Goal: Information Seeking & Learning: Learn about a topic

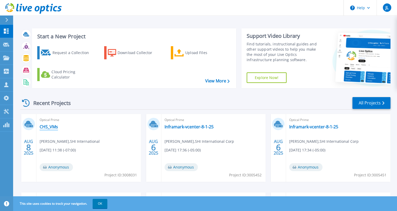
click at [55, 127] on link "CHS_VMs" at bounding box center [49, 126] width 18 height 5
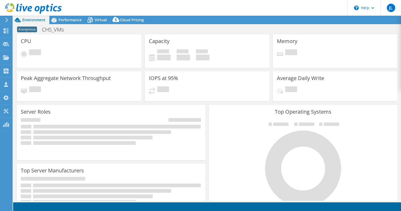
select select "USD"
select select "USEast"
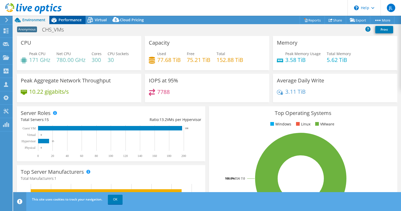
click at [70, 21] on span "Performance" at bounding box center [69, 19] width 23 height 5
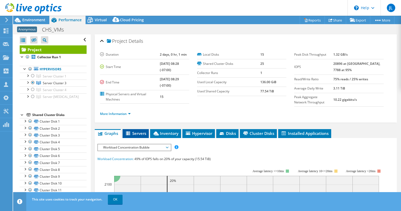
click at [141, 132] on span "Servers" at bounding box center [135, 133] width 21 height 5
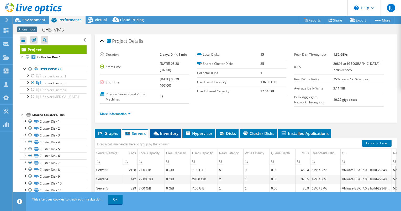
click at [172, 133] on span "Inventory" at bounding box center [166, 133] width 26 height 5
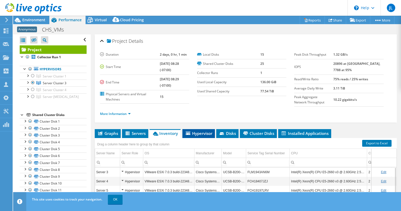
click at [213, 131] on li "Hypervisor" at bounding box center [198, 133] width 33 height 9
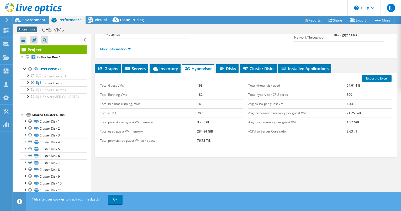
scroll to position [68, 0]
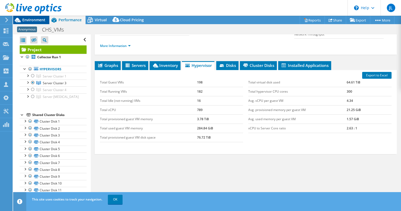
click at [37, 20] on span "Environment" at bounding box center [33, 19] width 23 height 5
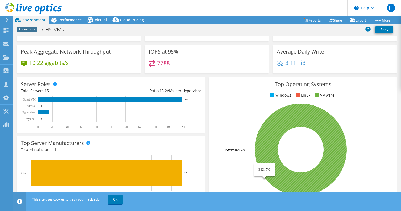
scroll to position [31, 0]
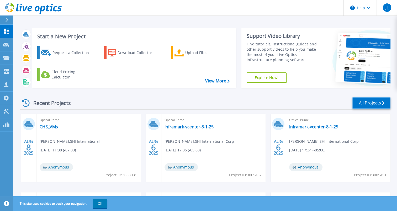
click at [383, 101] on icon at bounding box center [383, 102] width 2 height 3
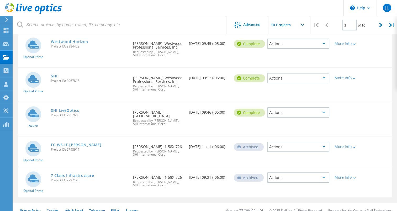
scroll to position [203, 0]
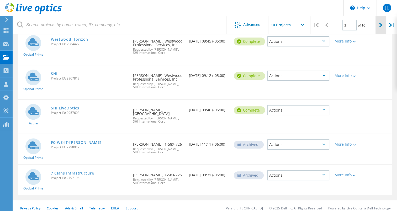
click at [380, 24] on icon at bounding box center [380, 25] width 3 height 4
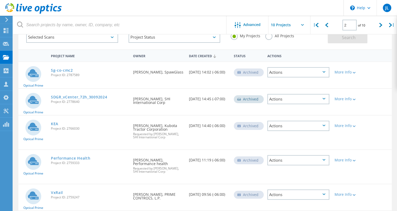
scroll to position [17, 0]
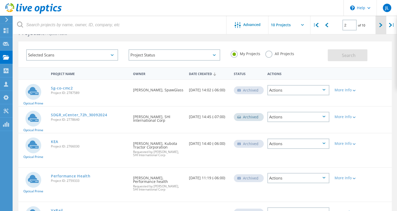
click at [377, 24] on div at bounding box center [380, 25] width 11 height 19
type input "3"
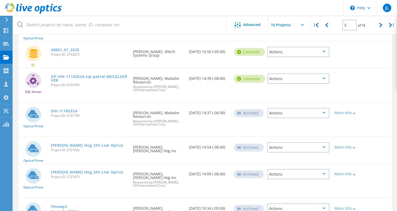
scroll to position [110, 0]
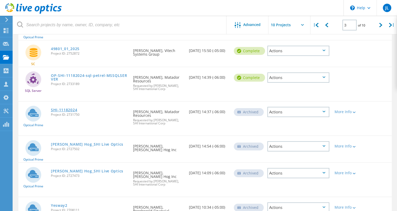
click at [67, 111] on link "SHI-11182024" at bounding box center [64, 110] width 26 height 4
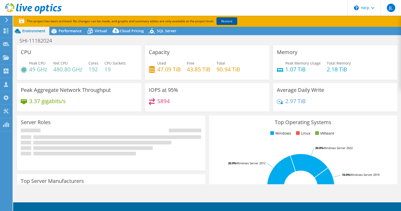
click at [227, 20] on link "Restore" at bounding box center [226, 21] width 21 height 8
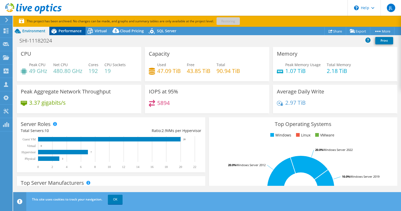
click at [66, 33] on span "Performance" at bounding box center [69, 30] width 23 height 5
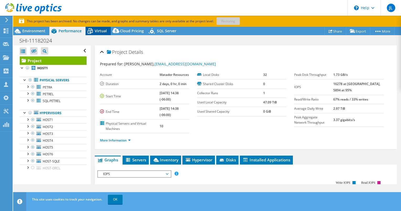
click at [105, 31] on span "Virtual" at bounding box center [101, 30] width 12 height 5
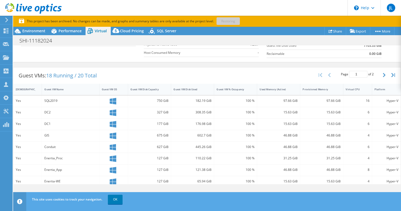
scroll to position [82, 0]
click at [74, 33] on span "Performance" at bounding box center [69, 30] width 23 height 5
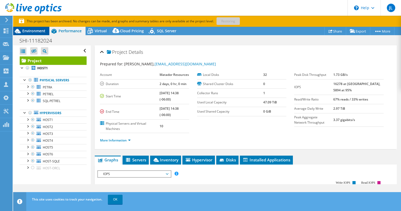
click at [23, 27] on div "Environment" at bounding box center [31, 31] width 36 height 8
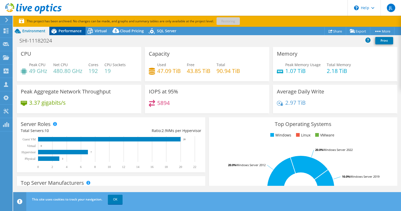
click at [72, 33] on span "Performance" at bounding box center [69, 30] width 23 height 5
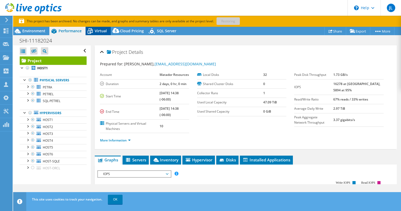
click at [96, 32] on span "Virtual" at bounding box center [101, 30] width 12 height 5
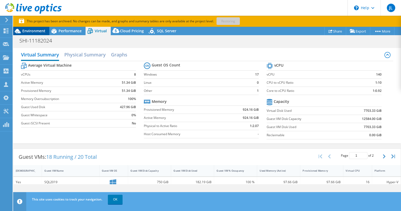
click at [36, 31] on span "Environment" at bounding box center [33, 30] width 23 height 5
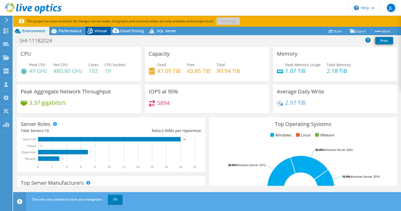
click at [89, 31] on icon at bounding box center [90, 31] width 5 height 4
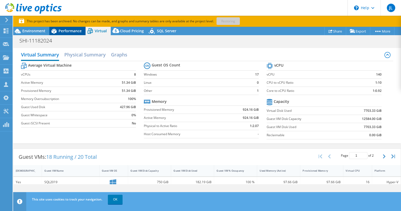
click at [70, 30] on span "Performance" at bounding box center [69, 30] width 23 height 5
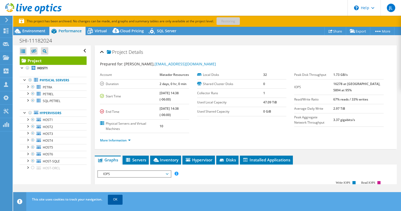
click at [117, 195] on link "OK" at bounding box center [115, 199] width 15 height 9
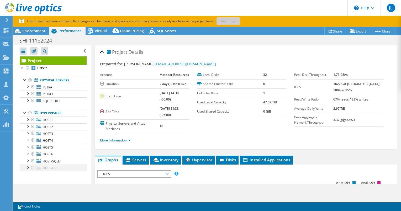
click at [32, 167] on div at bounding box center [32, 167] width 5 height 6
click at [104, 27] on div "Virtual" at bounding box center [97, 31] width 25 height 8
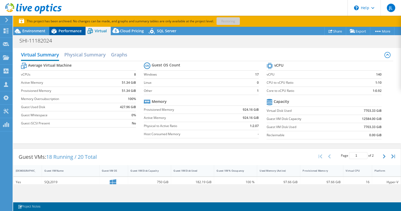
click at [74, 31] on span "Performance" at bounding box center [69, 30] width 23 height 5
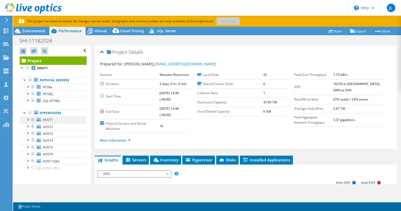
click at [34, 119] on div at bounding box center [32, 119] width 5 height 6
click at [95, 30] on span "Virtual" at bounding box center [101, 30] width 12 height 5
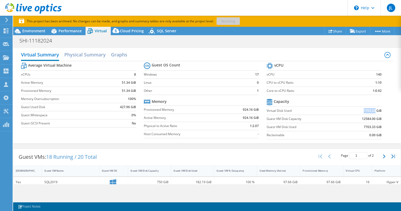
drag, startPoint x: 360, startPoint y: 110, endPoint x: 371, endPoint y: 111, distance: 10.5
click at [371, 111] on b "7703.33 GiB" at bounding box center [372, 110] width 18 height 5
drag, startPoint x: 371, startPoint y: 111, endPoint x: 368, endPoint y: 118, distance: 8.0
click at [368, 118] on b "12584.00 GiB" at bounding box center [372, 118] width 20 height 5
click at [41, 29] on span "Environment" at bounding box center [33, 30] width 23 height 5
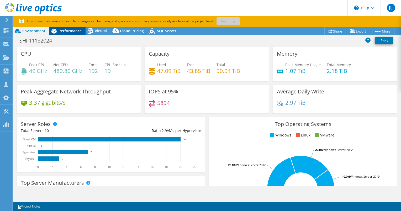
click at [69, 33] on span "Performance" at bounding box center [69, 30] width 23 height 5
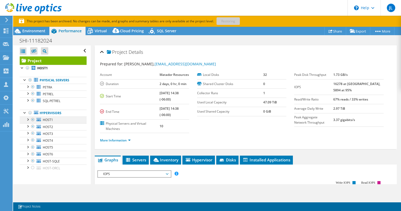
click at [28, 119] on div at bounding box center [27, 118] width 5 height 5
click at [33, 119] on div at bounding box center [32, 119] width 5 height 6
click at [29, 119] on div at bounding box center [27, 118] width 5 height 5
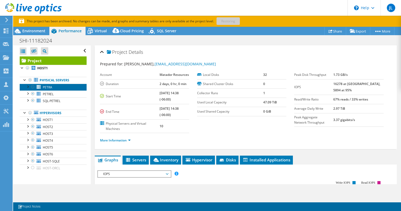
click at [51, 85] on span "PETRA" at bounding box center [47, 87] width 9 height 4
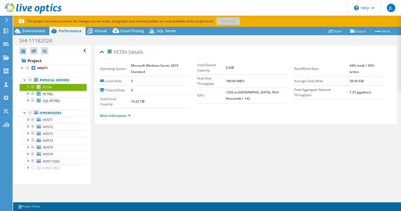
click at [130, 113] on li "More Information" at bounding box center [117, 116] width 34 height 6
click at [126, 114] on link "More Information" at bounding box center [115, 115] width 31 height 4
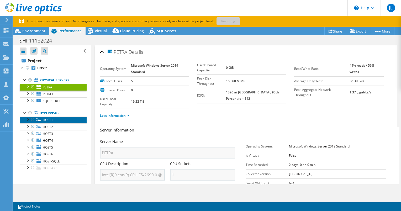
click at [67, 117] on link "HOST1" at bounding box center [53, 119] width 67 height 7
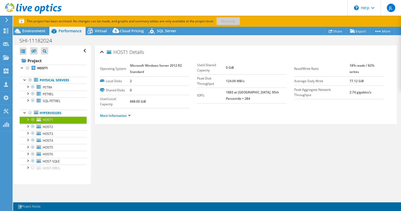
click at [131, 113] on li "More Information" at bounding box center [117, 116] width 34 height 6
click at [130, 114] on link "More Information" at bounding box center [115, 115] width 31 height 4
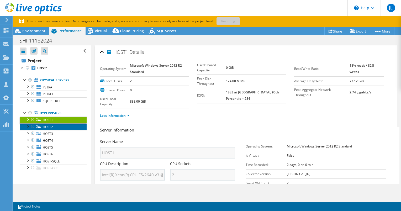
click at [51, 129] on link "HOST2" at bounding box center [53, 126] width 67 height 7
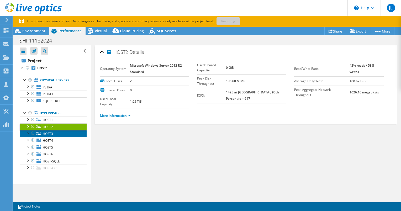
click at [64, 132] on link "HOST3" at bounding box center [53, 133] width 67 height 7
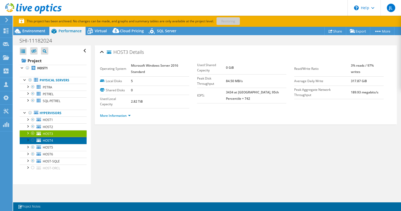
click at [55, 142] on link "HOST4" at bounding box center [53, 140] width 67 height 7
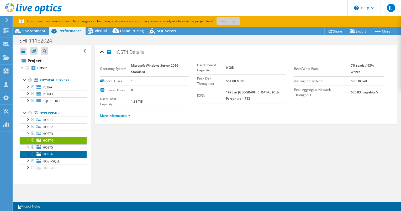
click at [56, 151] on link "HOST6" at bounding box center [53, 154] width 67 height 7
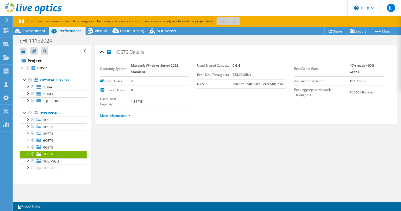
click at [234, 21] on p "This project has been archived. No changes can be made, and graphs and summary …" at bounding box center [147, 21] width 257 height 6
click at [40, 159] on icon at bounding box center [38, 160] width 4 height 3
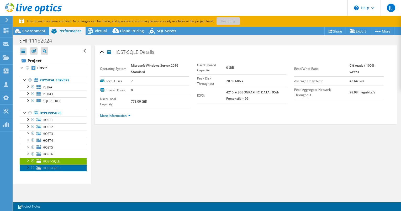
click at [49, 168] on span "HOST-ORCL" at bounding box center [51, 168] width 17 height 4
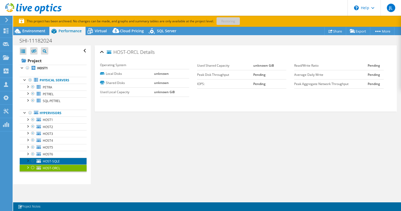
click at [46, 159] on span "HOST-SQLE" at bounding box center [51, 161] width 17 height 4
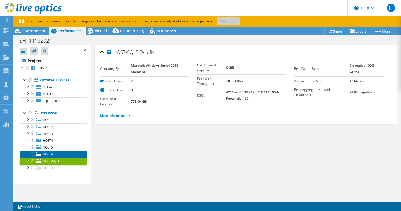
click at [51, 156] on link "HOST6" at bounding box center [53, 154] width 67 height 7
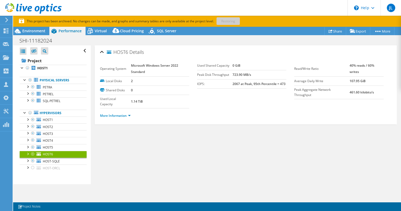
click at [50, 152] on span "HOST6" at bounding box center [48, 154] width 10 height 4
click at [50, 145] on span "HOST5" at bounding box center [48, 147] width 10 height 4
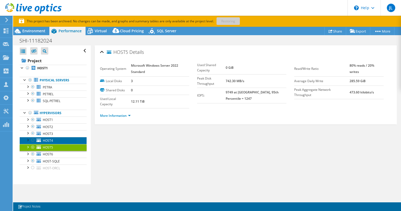
click at [50, 141] on span "HOST4" at bounding box center [48, 140] width 10 height 4
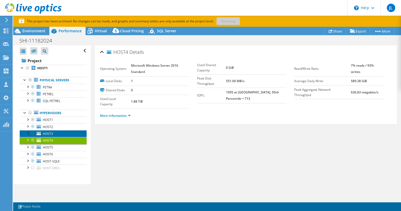
click at [51, 133] on span "HOST3" at bounding box center [48, 133] width 10 height 4
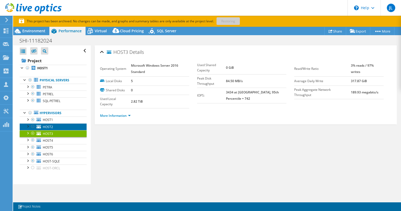
click at [51, 129] on link "HOST2" at bounding box center [53, 126] width 67 height 7
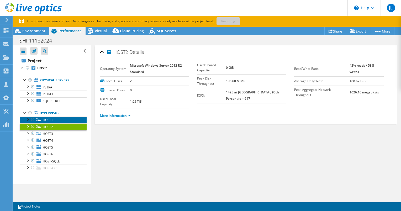
click at [49, 122] on link "HOST1" at bounding box center [53, 119] width 67 height 7
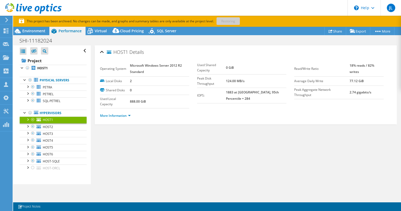
click at [28, 119] on div at bounding box center [27, 118] width 5 height 5
click at [31, 138] on div at bounding box center [30, 139] width 5 height 5
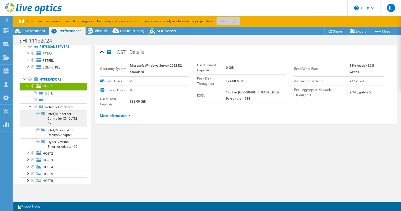
scroll to position [30, 0]
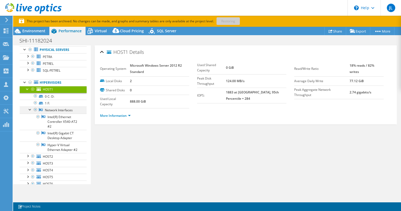
click at [30, 109] on div at bounding box center [30, 108] width 5 height 5
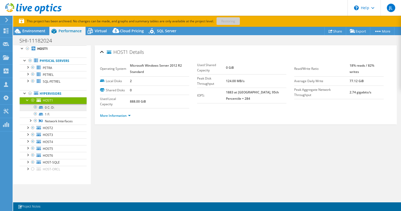
scroll to position [19, 0]
click at [27, 100] on div at bounding box center [27, 100] width 5 height 5
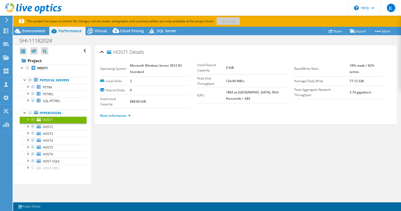
scroll to position [0, 0]
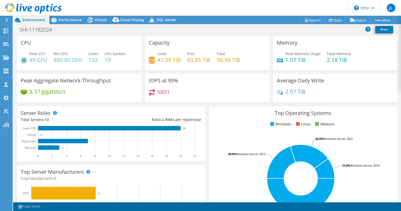
select select "USD"
